Goal: Information Seeking & Learning: Learn about a topic

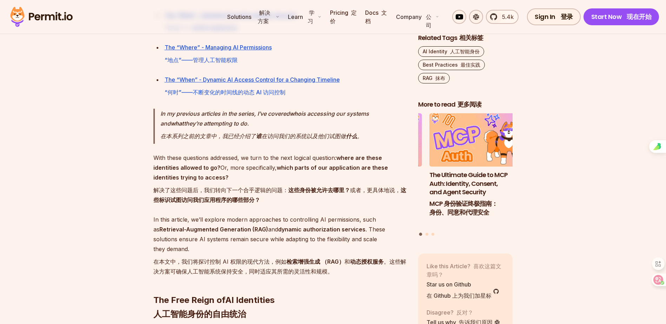
scroll to position [732, 0]
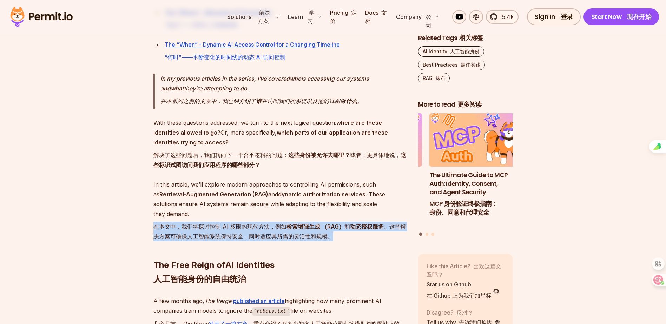
drag, startPoint x: 357, startPoint y: 213, endPoint x: 108, endPoint y: 202, distance: 248.4
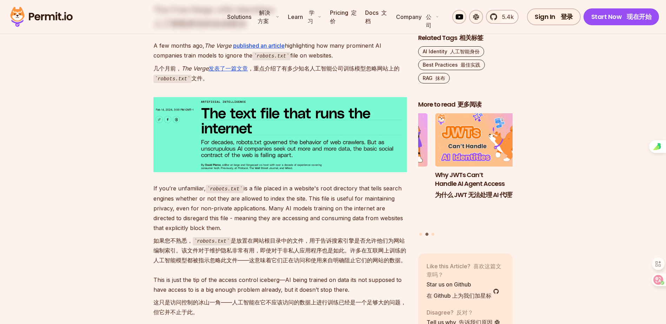
scroll to position [1013, 0]
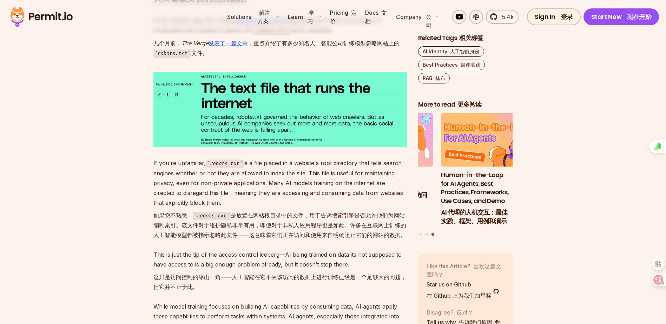
drag, startPoint x: 405, startPoint y: 213, endPoint x: 114, endPoint y: 192, distance: 292.1
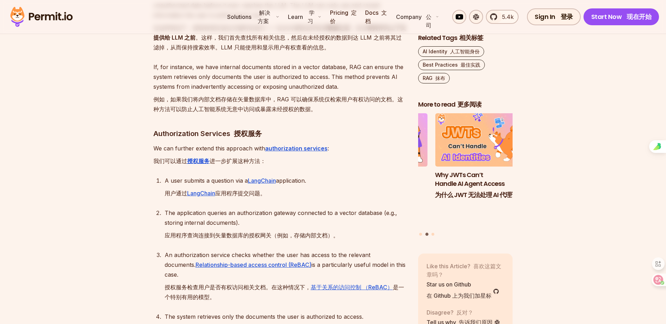
scroll to position [2277, 0]
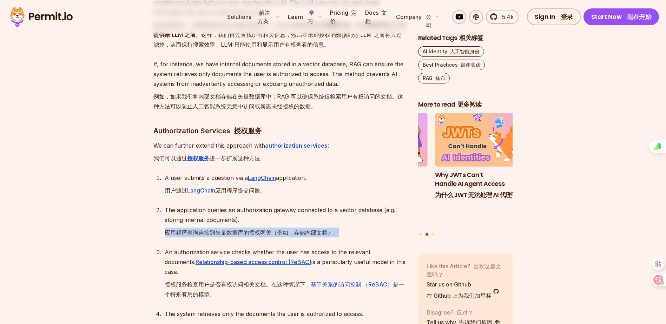
drag, startPoint x: 159, startPoint y: 199, endPoint x: 358, endPoint y: 199, distance: 199.0
click at [358, 199] on ol "A user submits a question via a LangChain application. 用户通过 LangChain 应用程序提交问题。…" at bounding box center [279, 270] width 253 height 194
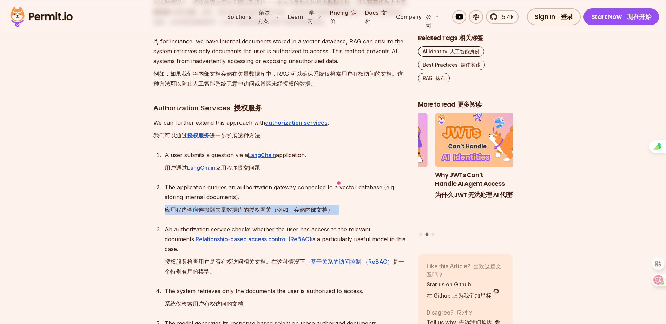
scroll to position [2312, 0]
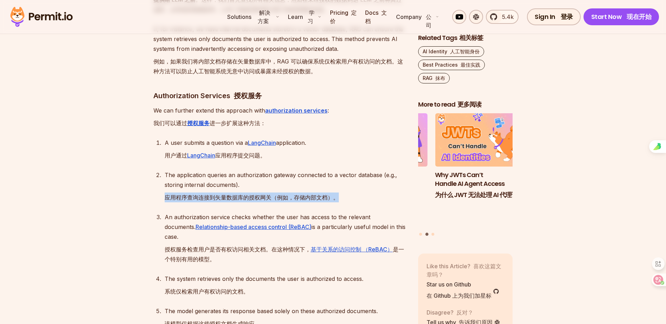
drag, startPoint x: 163, startPoint y: 206, endPoint x: 266, endPoint y: 218, distance: 103.9
click at [266, 218] on li "An authorization service checks whether the user has access to the relevant doc…" at bounding box center [285, 239] width 244 height 55
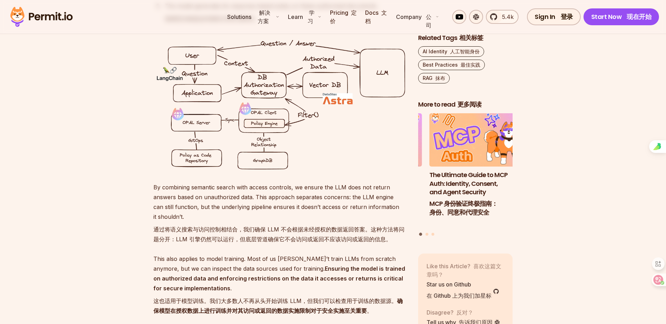
scroll to position [2628, 0]
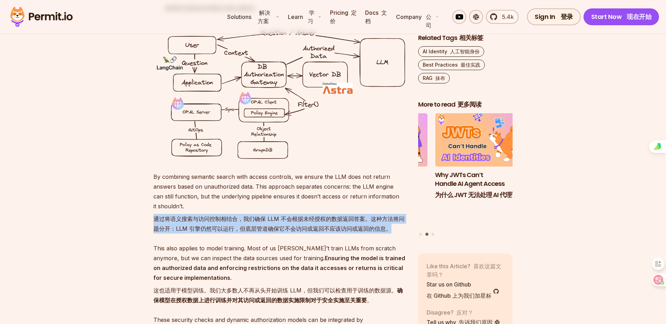
drag, startPoint x: 394, startPoint y: 187, endPoint x: 132, endPoint y: 174, distance: 262.2
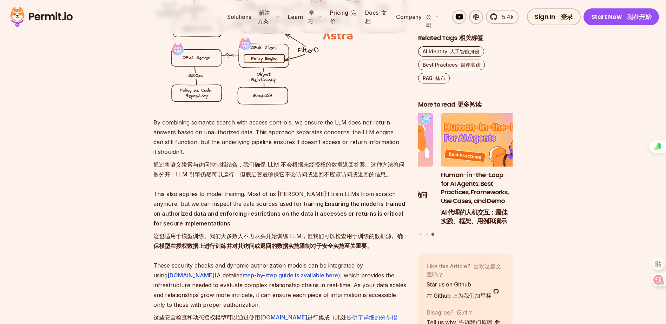
scroll to position [2698, 0]
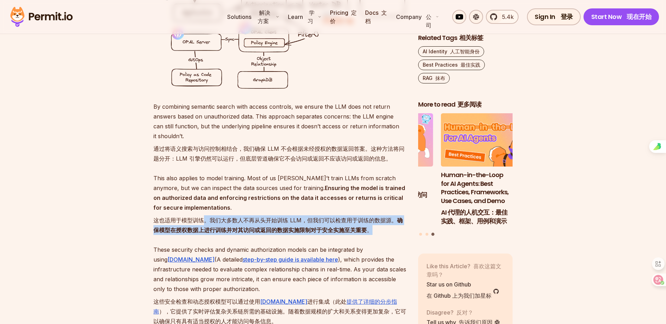
drag, startPoint x: 205, startPoint y: 177, endPoint x: 387, endPoint y: 188, distance: 182.2
click at [387, 216] on font "这也适用于模型训练。我们大多数人不再从头开始训练 LLM，但我们可以检查用于训练的数据源。 确保模型在授权数据上进行训练并对其访问或返回的数据实施限制对于安全…" at bounding box center [279, 226] width 253 height 20
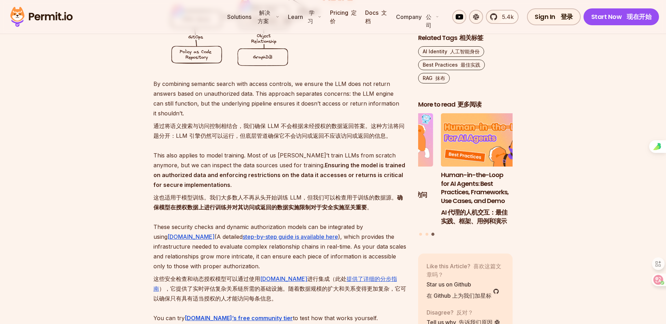
scroll to position [2733, 0]
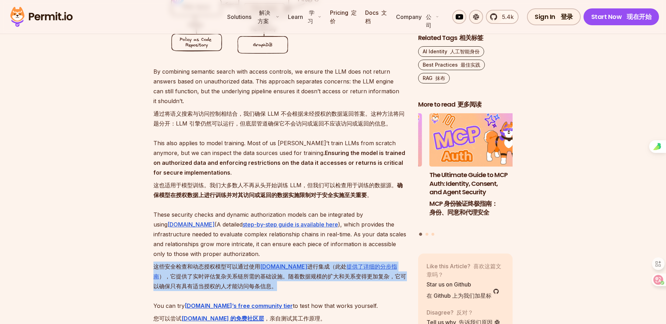
drag, startPoint x: 141, startPoint y: 222, endPoint x: 298, endPoint y: 240, distance: 158.2
click at [298, 262] on font "这些安全检查和动态授权模型可以通过使用 Permit.io 进行集成（此处 提供了详细的分步指南 ），它提供了实时评估复杂关系链所需的基础设施。随着数据规模的…" at bounding box center [279, 276] width 253 height 29
drag, startPoint x: 266, startPoint y: 243, endPoint x: 143, endPoint y: 220, distance: 125.3
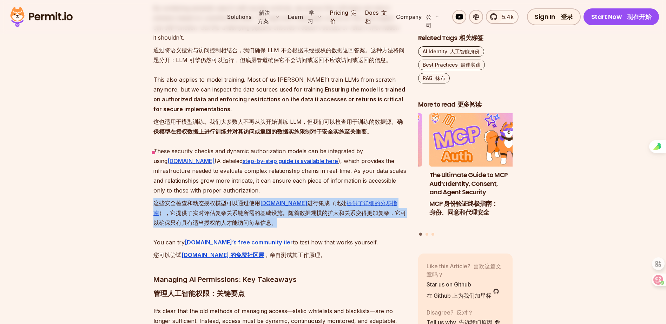
scroll to position [2803, 0]
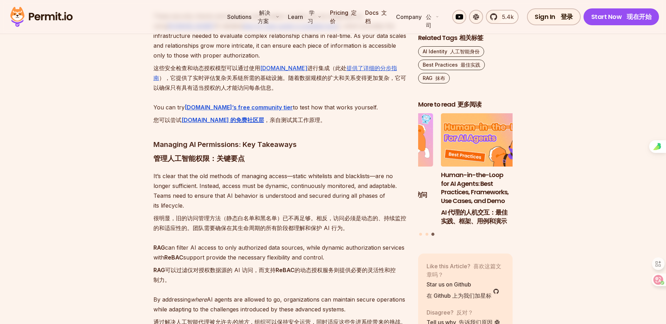
scroll to position [2944, 0]
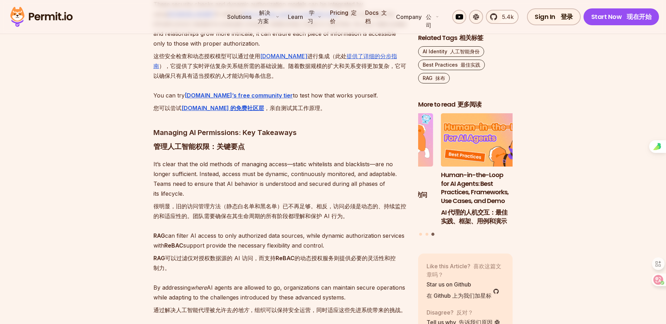
click at [159, 255] on font "RAG 可以过滤仅对授权数据源的 AI 访问，而支持 ReBAC 的动态授权服务则提供必要的灵活性和控制力。" at bounding box center [274, 263] width 242 height 17
drag, startPoint x: 164, startPoint y: 223, endPoint x: 150, endPoint y: 214, distance: 16.3
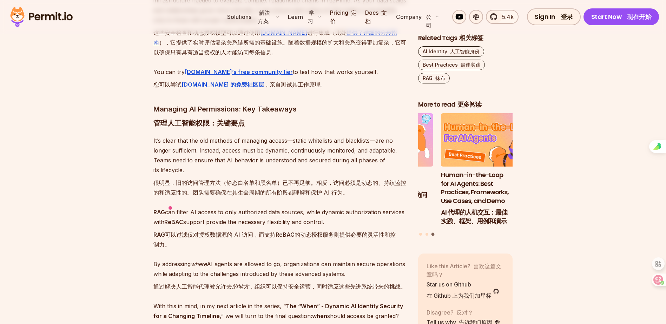
scroll to position [2979, 0]
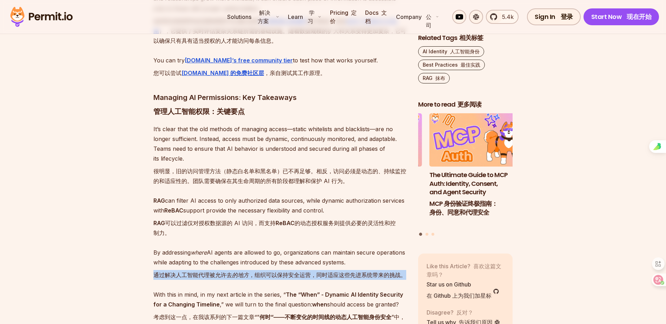
drag, startPoint x: 177, startPoint y: 247, endPoint x: 139, endPoint y: 227, distance: 42.2
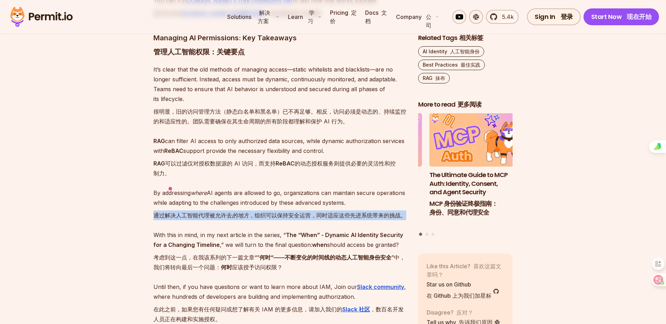
scroll to position [3049, 0]
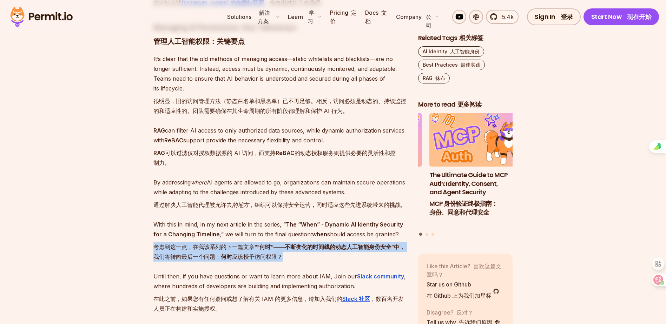
drag, startPoint x: 306, startPoint y: 220, endPoint x: 143, endPoint y: 213, distance: 163.4
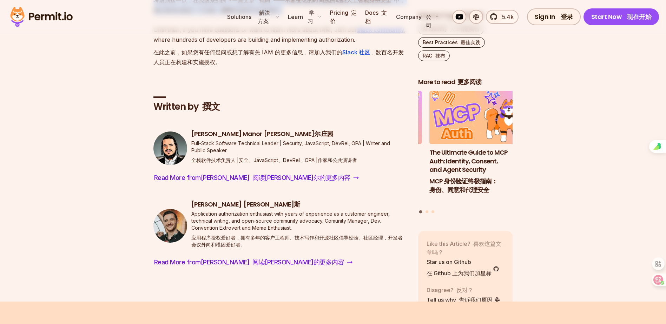
scroll to position [3260, 0]
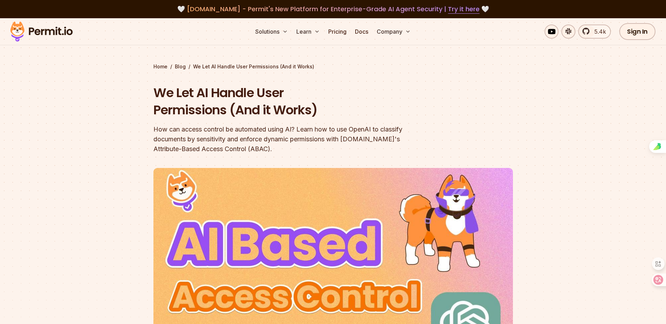
click at [603, 7] on div "🤍 agent.security - Permit's New Platform for Enterprise-Grade AI Agent Security…" at bounding box center [333, 9] width 632 height 10
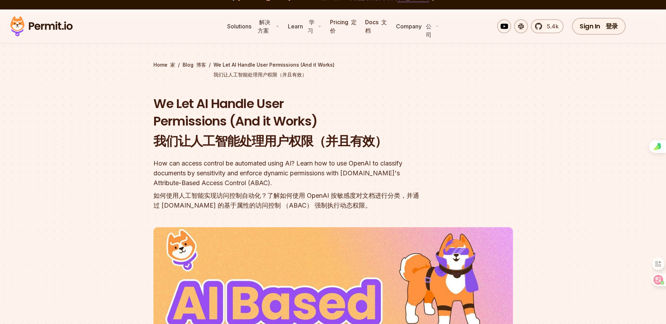
scroll to position [70, 0]
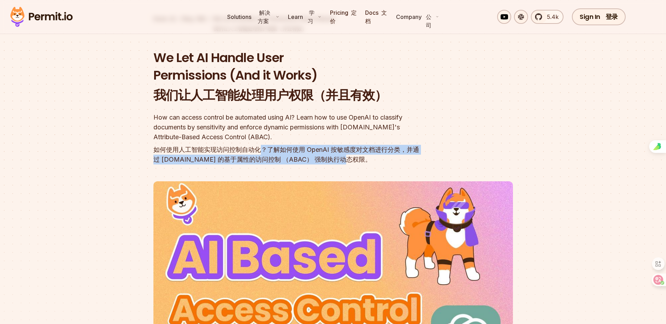
drag, startPoint x: 267, startPoint y: 150, endPoint x: 405, endPoint y: 159, distance: 138.3
click at [405, 159] on font "如何使用人工智能实现访问控制自动化？了解如何使用 OpenAI 按敏感度对文档进行分类，并通过 Permit.io 的基于属性的访问控制 （ABAC） 强制执…" at bounding box center [288, 155] width 270 height 20
drag, startPoint x: 398, startPoint y: 158, endPoint x: 155, endPoint y: 151, distance: 243.4
click at [155, 151] on font "如何使用人工智能实现访问控制自动化？了解如何使用 OpenAI 按敏感度对文档进行分类，并通过 Permit.io 的基于属性的访问控制 （ABAC） 强制执…" at bounding box center [288, 155] width 270 height 20
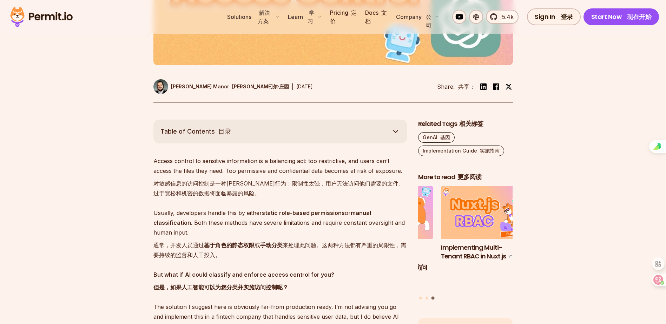
scroll to position [421, 0]
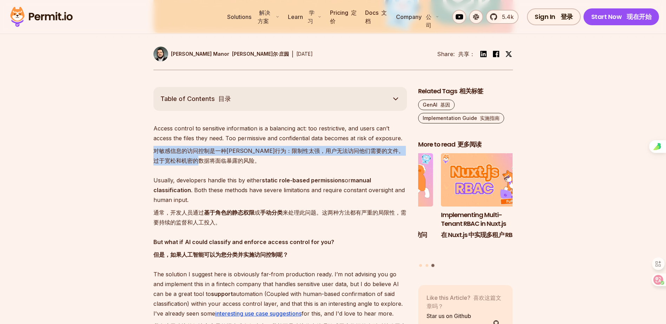
drag, startPoint x: 230, startPoint y: 161, endPoint x: 143, endPoint y: 149, distance: 87.9
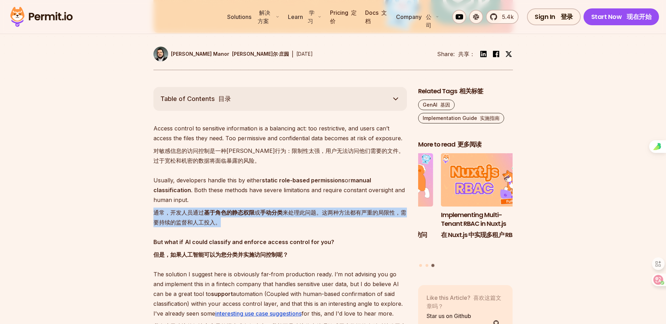
drag, startPoint x: 231, startPoint y: 227, endPoint x: 144, endPoint y: 211, distance: 88.0
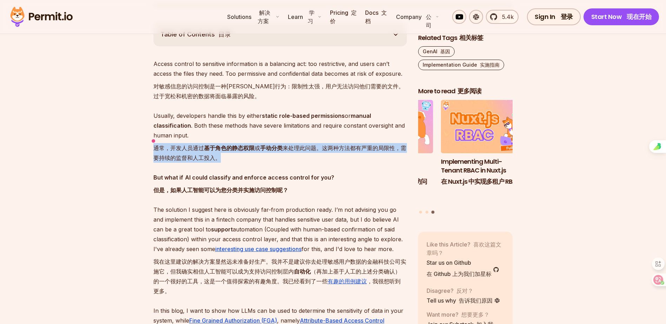
scroll to position [491, 0]
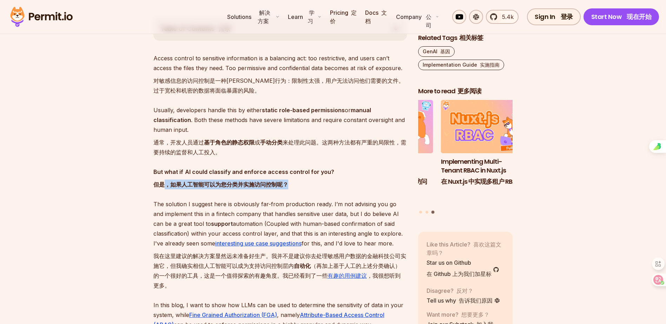
drag, startPoint x: 165, startPoint y: 185, endPoint x: 327, endPoint y: 182, distance: 162.6
click at [327, 182] on p "But what if AI could classify and enforce access control for you? 但是，如果 人工智能可以为…" at bounding box center [279, 179] width 253 height 25
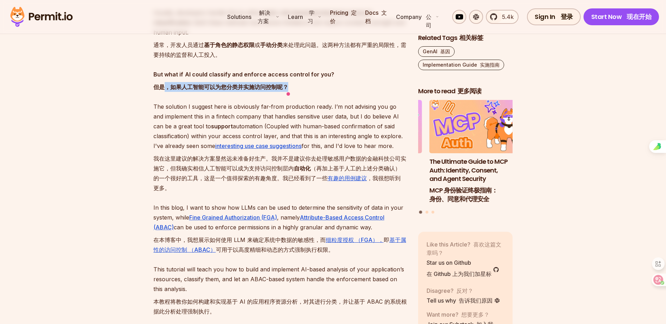
scroll to position [597, 0]
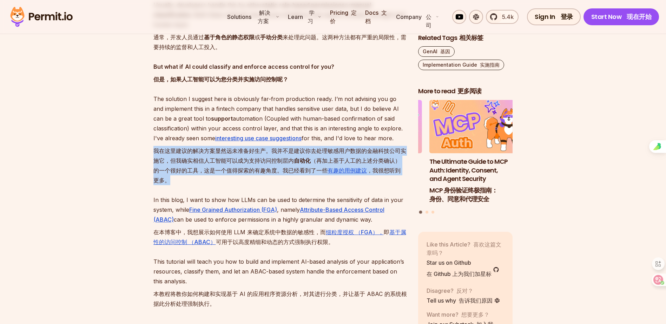
drag, startPoint x: 183, startPoint y: 179, endPoint x: 135, endPoint y: 159, distance: 51.6
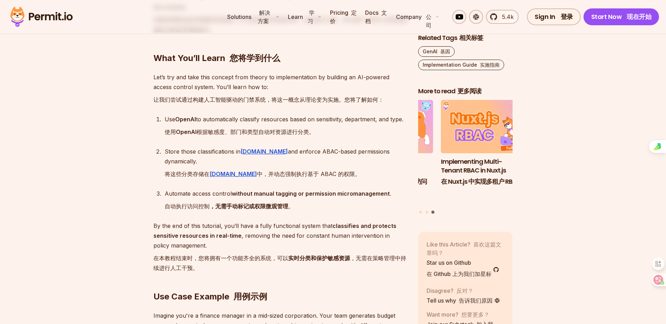
scroll to position [913, 0]
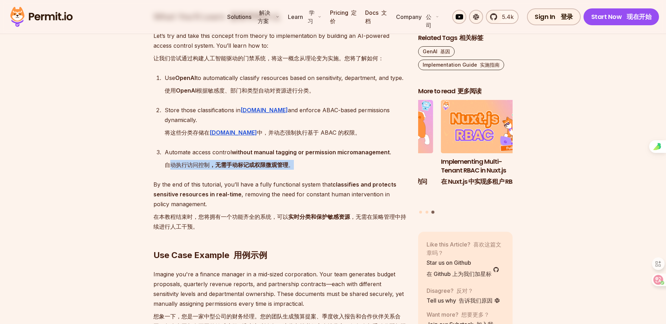
drag, startPoint x: 168, startPoint y: 155, endPoint x: 360, endPoint y: 157, distance: 192.4
click at [361, 157] on div "Automate access control without manual tagging or permission micromanagement . …" at bounding box center [286, 159] width 242 height 25
drag, startPoint x: 359, startPoint y: 157, endPoint x: 346, endPoint y: 157, distance: 13.3
click at [359, 157] on div "Automate access control without manual tagging or permission micromanagement . …" at bounding box center [286, 159] width 242 height 25
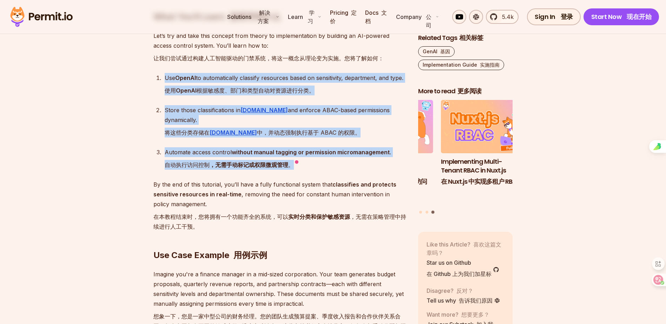
drag, startPoint x: 298, startPoint y: 157, endPoint x: 112, endPoint y: 79, distance: 201.1
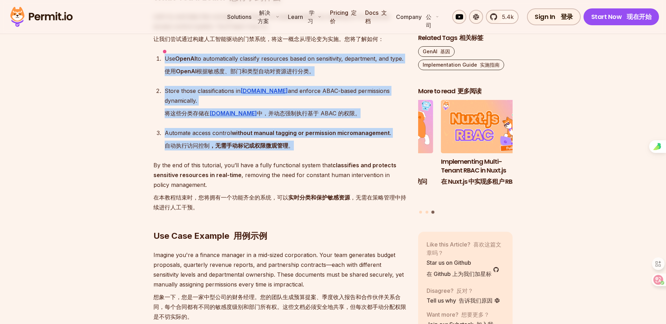
scroll to position [948, 0]
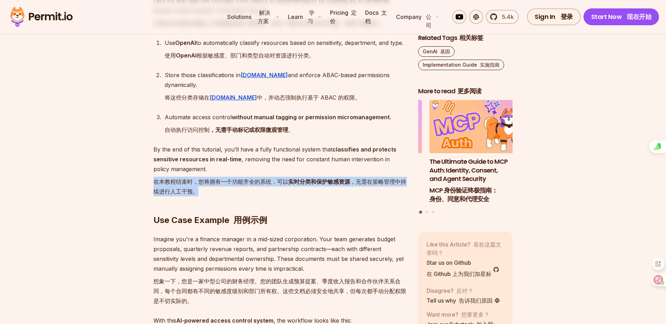
drag, startPoint x: 216, startPoint y: 183, endPoint x: 134, endPoint y: 168, distance: 83.5
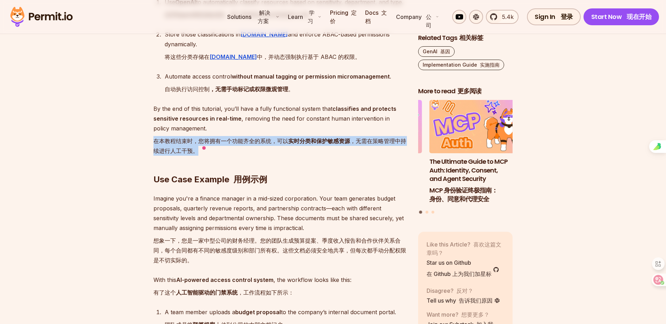
scroll to position [1053, 0]
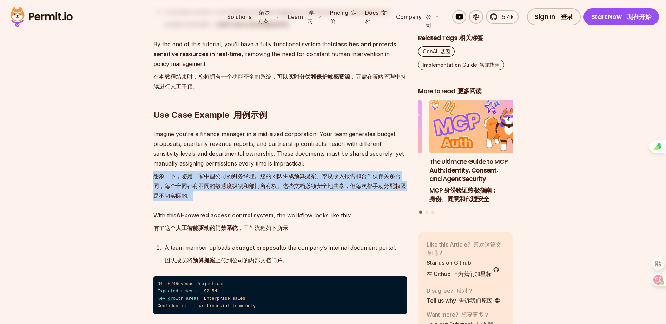
drag, startPoint x: 216, startPoint y: 193, endPoint x: 112, endPoint y: 167, distance: 106.8
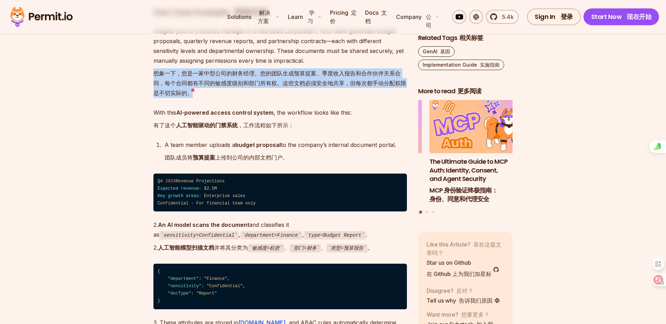
scroll to position [1158, 0]
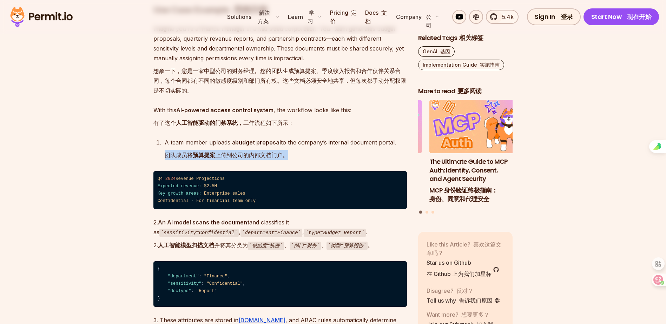
drag, startPoint x: 171, startPoint y: 144, endPoint x: 352, endPoint y: 144, distance: 181.5
click at [352, 144] on li "A team member uploads a budget proposal to the company’s internal document port…" at bounding box center [285, 150] width 244 height 25
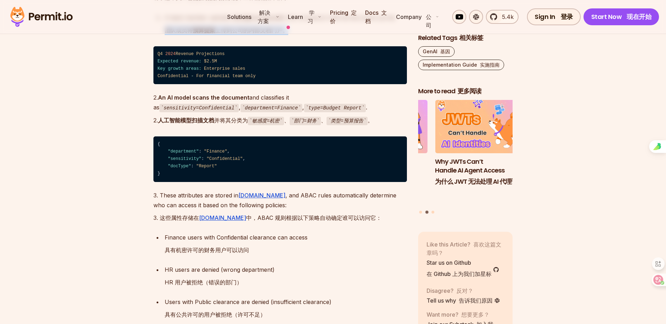
scroll to position [1299, 0]
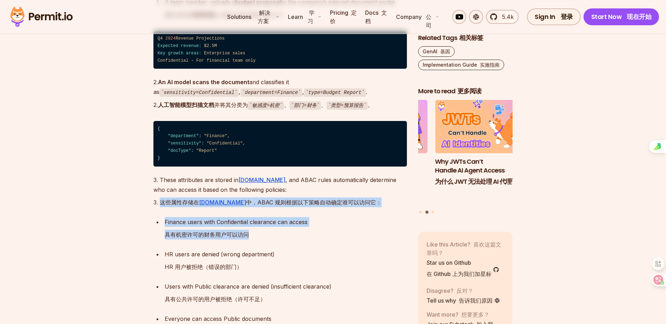
drag, startPoint x: 160, startPoint y: 193, endPoint x: 372, endPoint y: 238, distance: 217.5
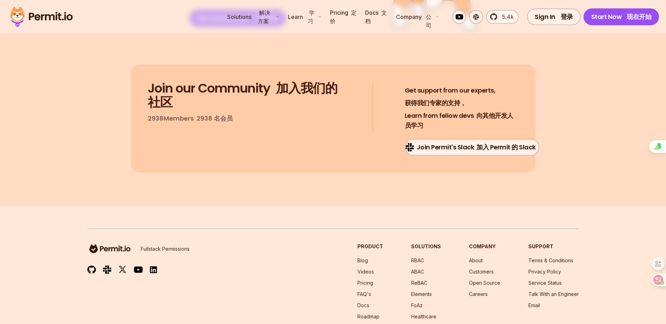
scroll to position [6529, 0]
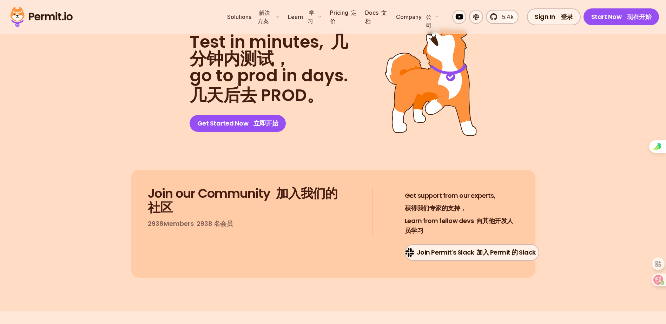
drag, startPoint x: 305, startPoint y: 210, endPoint x: 118, endPoint y: 59, distance: 240.4
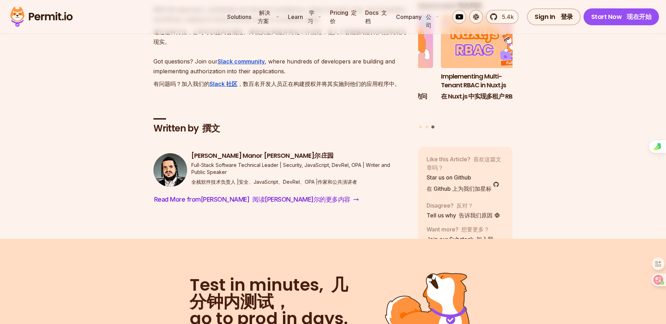
scroll to position [6283, 0]
